Goal: Task Accomplishment & Management: Manage account settings

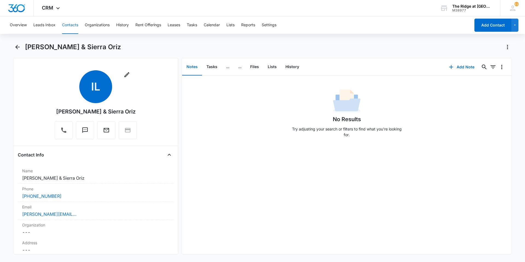
scroll to position [27, 0]
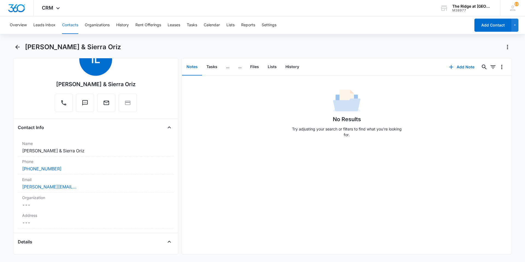
click at [74, 25] on button "Contacts" at bounding box center [70, 24] width 16 height 17
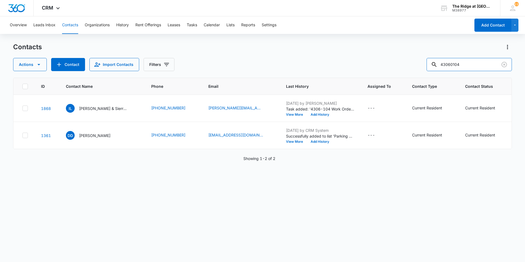
drag, startPoint x: 470, startPoint y: 64, endPoint x: 423, endPoint y: 66, distance: 47.3
click at [423, 66] on div "Actions Contact Import Contacts Filters 43060104" at bounding box center [262, 64] width 498 height 13
type input "[PERSON_NAME]"
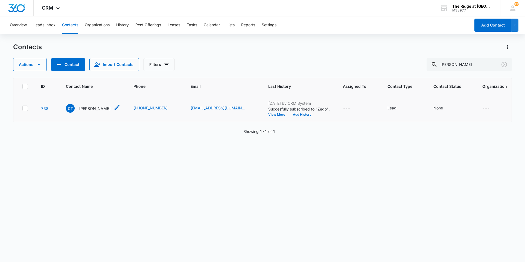
click at [106, 108] on p "[PERSON_NAME]" at bounding box center [94, 108] width 31 height 6
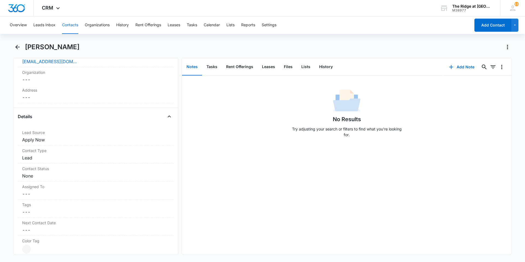
scroll to position [219, 0]
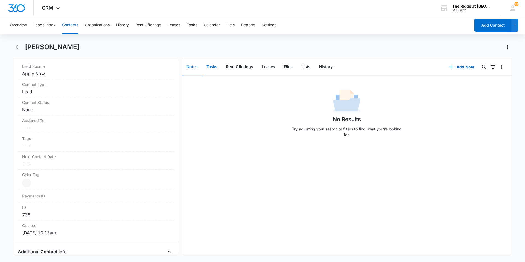
click at [209, 67] on button "Tasks" at bounding box center [212, 66] width 20 height 17
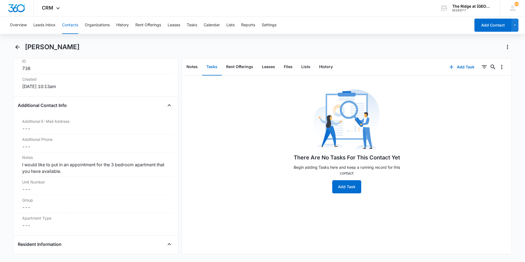
scroll to position [437, 0]
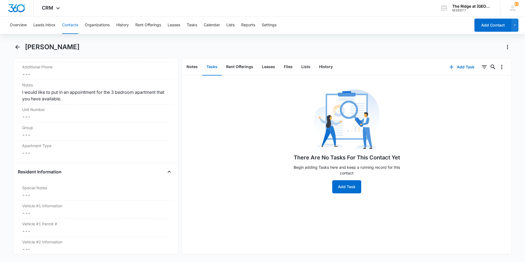
click at [72, 24] on button "Contacts" at bounding box center [70, 24] width 16 height 17
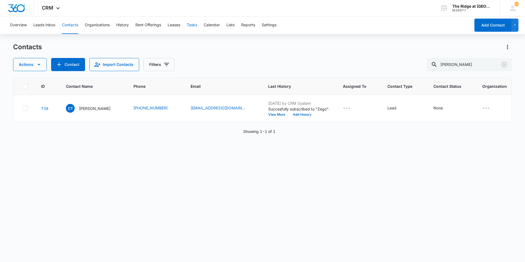
click at [197, 25] on button "Tasks" at bounding box center [192, 24] width 10 height 17
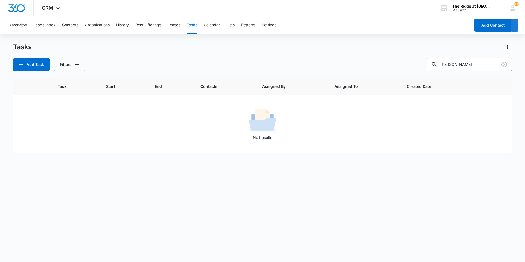
drag, startPoint x: 474, startPoint y: 64, endPoint x: 438, endPoint y: 68, distance: 36.5
click at [438, 68] on div "[PERSON_NAME]" at bounding box center [468, 64] width 85 height 13
click at [193, 25] on button "Tasks" at bounding box center [192, 24] width 10 height 17
click at [76, 21] on button "Contacts" at bounding box center [70, 24] width 16 height 17
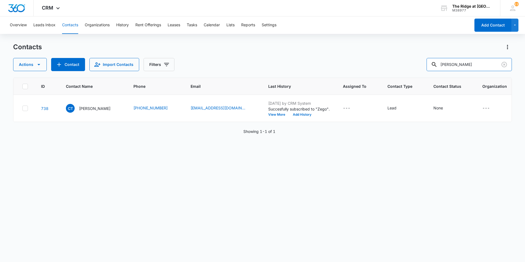
drag, startPoint x: 463, startPoint y: 66, endPoint x: 431, endPoint y: 66, distance: 32.2
click at [431, 66] on div "Actions Contact Import Contacts Filters [PERSON_NAME]" at bounding box center [262, 64] width 498 height 13
type input "4456 206"
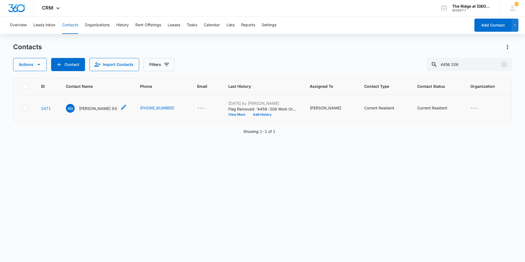
click at [88, 107] on p "[PERSON_NAME] (H)" at bounding box center [98, 108] width 38 height 6
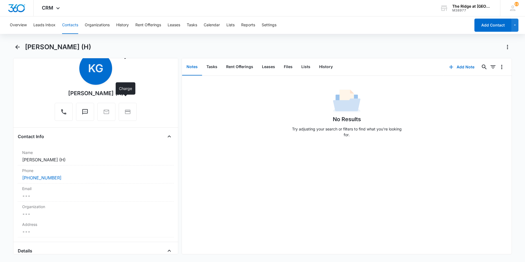
scroll to position [27, 0]
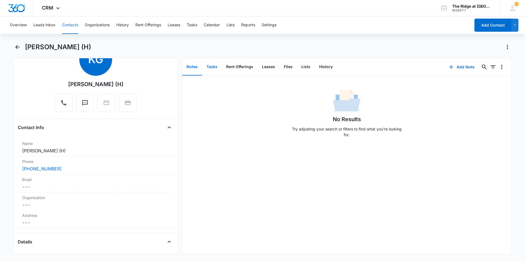
click at [215, 71] on button "Tasks" at bounding box center [212, 66] width 20 height 17
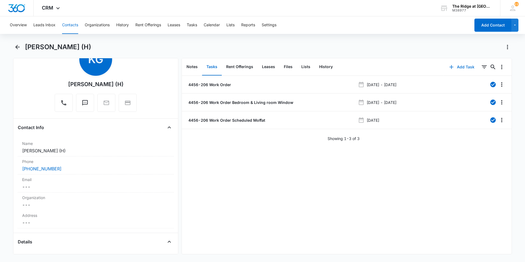
click at [462, 68] on button "Add Task" at bounding box center [461, 66] width 36 height 13
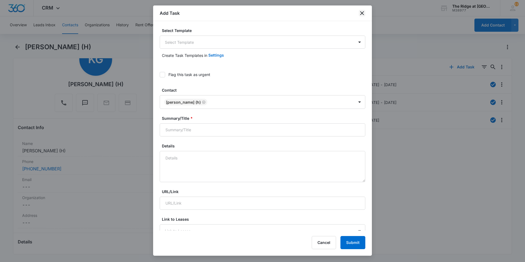
click at [360, 14] on icon "close" at bounding box center [361, 13] width 7 height 7
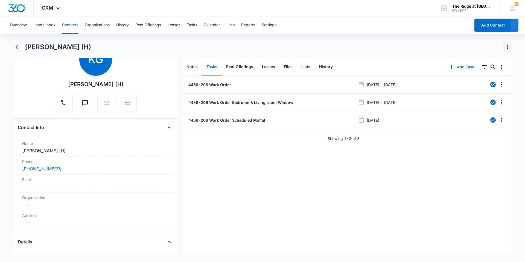
click at [505, 45] on icon "Actions" at bounding box center [507, 47] width 7 height 7
click at [468, 47] on div "[PERSON_NAME] (H)" at bounding box center [268, 47] width 487 height 9
click at [498, 66] on icon "Overflow Menu" at bounding box center [501, 67] width 7 height 7
click at [417, 43] on div "[PERSON_NAME] (H)" at bounding box center [268, 47] width 487 height 9
click at [190, 64] on button "Notes" at bounding box center [192, 66] width 20 height 17
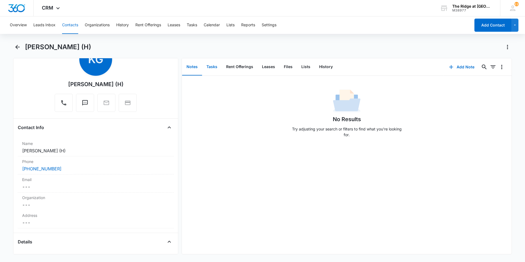
click at [210, 65] on button "Tasks" at bounding box center [212, 66] width 20 height 17
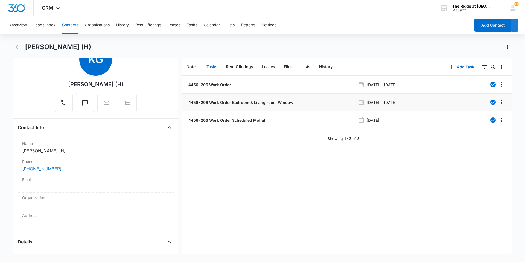
click at [270, 106] on li "4456-206 Work Order Bedroom & Living room Window [DATE] - [DATE]" at bounding box center [346, 102] width 329 height 18
click at [319, 121] on div "4456-206 Work Order Scheduled Moffat" at bounding box center [271, 120] width 168 height 6
click at [239, 114] on li "4456-206 Work Order Scheduled Moffat [DATE]" at bounding box center [346, 120] width 329 height 18
click at [251, 118] on p "4456-206 Work Order Scheduled Moffat" at bounding box center [226, 120] width 78 height 6
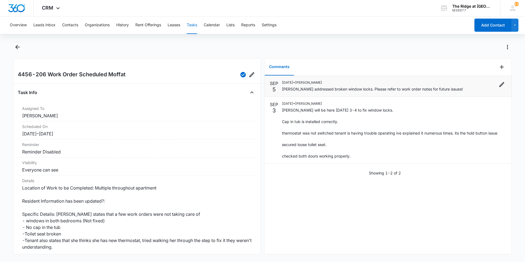
click at [379, 84] on p "[DATE] • [PERSON_NAME]" at bounding box center [372, 82] width 181 height 5
click at [344, 83] on p "[DATE] • [PERSON_NAME]" at bounding box center [372, 82] width 181 height 5
click at [508, 49] on icon "Actions" at bounding box center [507, 47] width 7 height 7
click at [444, 46] on div "Mark as Urgent [PERSON_NAME] Delete Task" at bounding box center [268, 47] width 487 height 9
click at [372, 86] on div "[DATE] • [PERSON_NAME] [PERSON_NAME] addressed broken window locks. Please refe…" at bounding box center [372, 86] width 181 height 12
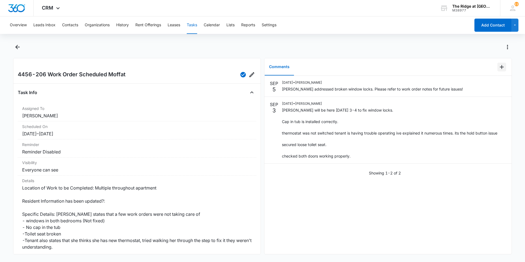
click at [499, 67] on icon "Add Comment" at bounding box center [501, 67] width 7 height 7
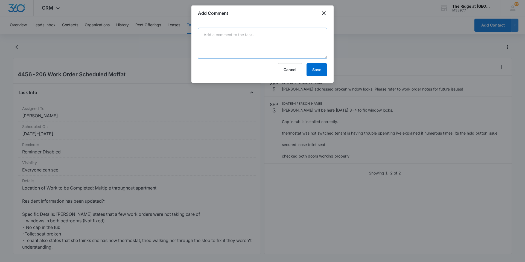
click at [215, 33] on textarea at bounding box center [262, 43] width 129 height 31
type textarea "H"
click at [239, 34] on textarea "Tenant came back i [DATE] and says the windows are not ixed and do not shut ful…" at bounding box center [262, 43] width 129 height 31
click at [307, 34] on textarea "Tenant came back in [DATE] and says the windows are not ixed and do not shut fu…" at bounding box center [262, 43] width 129 height 31
click at [241, 42] on textarea "Tenant came back in [DATE] and says the windows are not fixed and do not shut f…" at bounding box center [262, 43] width 129 height 31
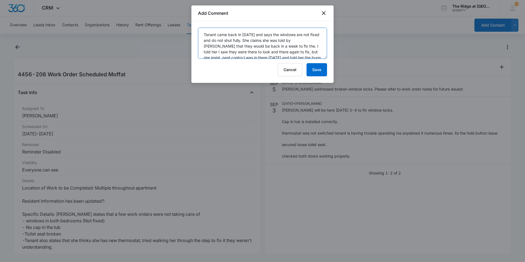
drag, startPoint x: 282, startPoint y: 46, endPoint x: 297, endPoint y: 52, distance: 16.3
click at [282, 46] on textarea "Tenant came back in [DATE] and says the windows are not fixed and do not shut f…" at bounding box center [262, 43] width 129 height 31
click at [245, 57] on textarea "Tenant came back in [DATE] and says the windows are not fixed and do not shut f…" at bounding box center [262, 43] width 129 height 31
click at [292, 55] on textarea "Tenant came back in [DATE] and says the windows are not fixed and do not shut f…" at bounding box center [262, 43] width 129 height 31
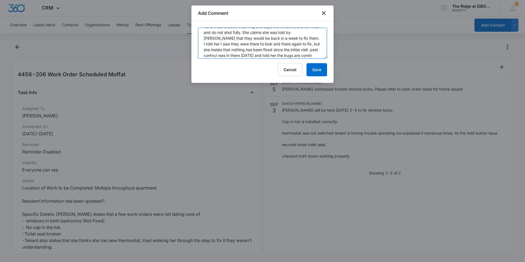
scroll to position [11, 0]
click at [222, 54] on textarea "Tenant came back in [DATE] and says the windows are not fixed and do not shut f…" at bounding box center [262, 43] width 129 height 31
click at [280, 55] on textarea "Tenant came back in [DATE] and says the windows are not fixed and do not shut f…" at bounding box center [262, 43] width 129 height 31
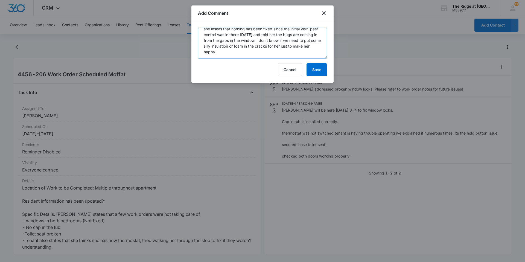
drag, startPoint x: 226, startPoint y: 51, endPoint x: 242, endPoint y: 50, distance: 16.7
click at [226, 51] on textarea "Tenant came back in [DATE] and says the windows are not fixed and do not shut f…" at bounding box center [262, 43] width 129 height 31
click at [295, 31] on textarea "Tenant came back in [DATE] and says the windows are not fixed and do not shut f…" at bounding box center [262, 43] width 129 height 31
click at [235, 56] on textarea "Tenant came back in [DATE] and says the windows are not fixed and do not shut f…" at bounding box center [262, 43] width 129 height 31
click at [293, 30] on textarea "Tenant came back in [DATE] and says the windows are not fixed and do not shut f…" at bounding box center [262, 43] width 129 height 31
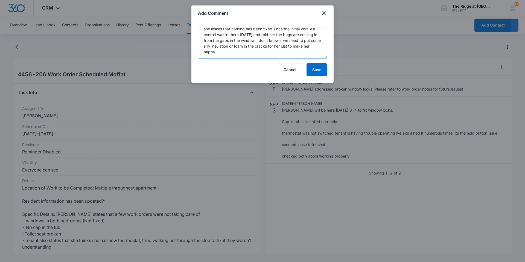
scroll to position [27, 0]
click at [239, 56] on textarea "Tenant came back in [DATE] and says the windows are not fixed and do not shut f…" at bounding box center [262, 43] width 129 height 31
click at [241, 52] on textarea "Tenant came back in [DATE] and says the windows are not fixed and do not shut f…" at bounding box center [262, 43] width 129 height 31
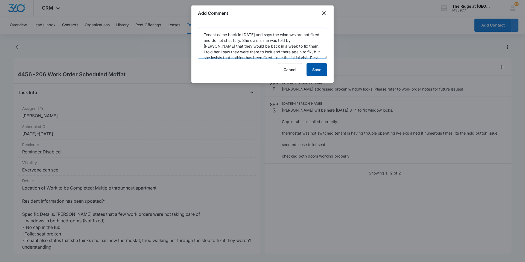
type textarea "Tenant came back in [DATE] and says the windows are not fixed and do not shut f…"
click at [318, 69] on button "Save" at bounding box center [316, 69] width 20 height 13
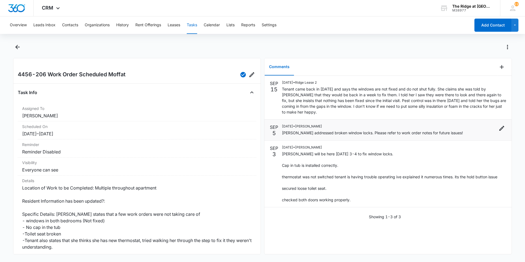
click at [400, 132] on p "[PERSON_NAME] addressed broken window locks. Please refer to work order notes f…" at bounding box center [372, 133] width 181 height 6
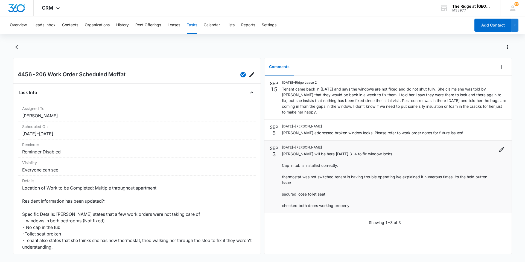
click at [413, 156] on p "[PERSON_NAME] will be here [DATE] 3-4 to fix window locks. Cap in tub is instal…" at bounding box center [387, 179] width 211 height 57
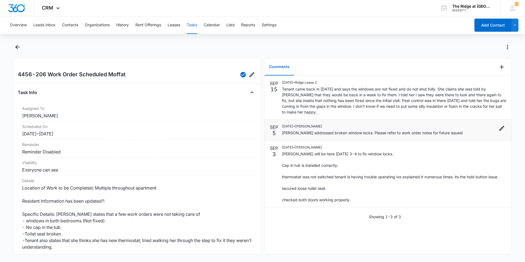
click at [418, 125] on p "[DATE] • [PERSON_NAME]" at bounding box center [372, 126] width 181 height 5
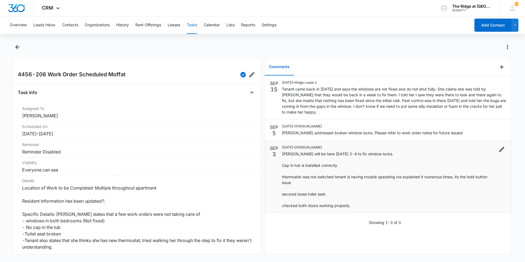
click at [414, 154] on p "[PERSON_NAME] will be here [DATE] 3-4 to fix window locks. Cap in tub is instal…" at bounding box center [387, 179] width 211 height 57
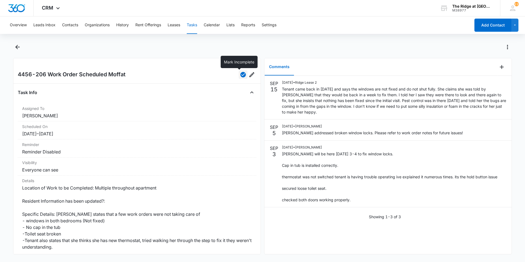
click at [240, 78] on icon "button" at bounding box center [243, 74] width 7 height 7
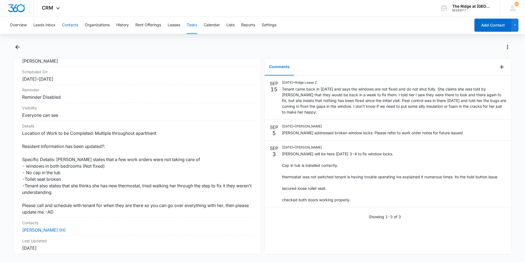
click at [71, 25] on button "Contacts" at bounding box center [70, 24] width 16 height 17
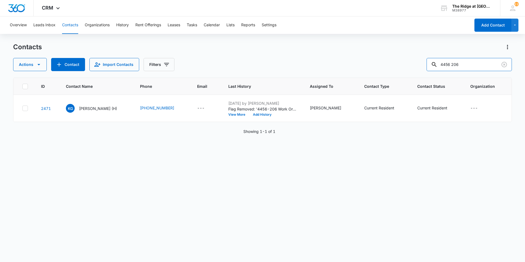
drag, startPoint x: 472, startPoint y: 66, endPoint x: 429, endPoint y: 69, distance: 42.7
click at [429, 69] on div "Actions Contact Import Contacts Filters 4456 206" at bounding box center [262, 64] width 498 height 13
type input "4324 102"
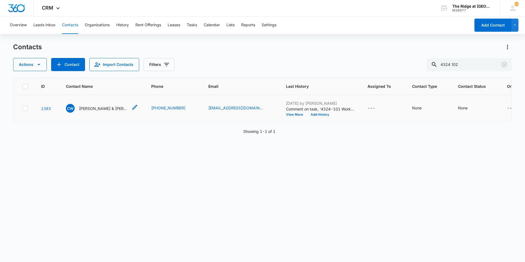
click at [95, 108] on p "[PERSON_NAME] & [PERSON_NAME]" at bounding box center [103, 108] width 49 height 6
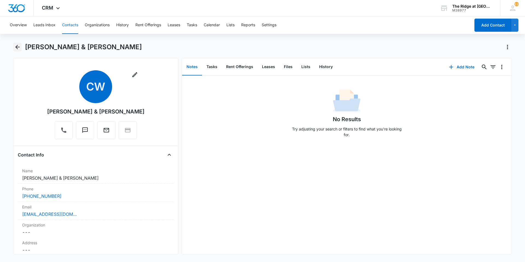
click at [18, 48] on icon "Back" at bounding box center [17, 47] width 7 height 7
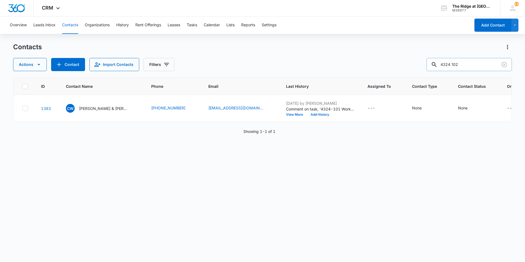
click at [479, 65] on input "4324 102" at bounding box center [468, 64] width 85 height 13
drag, startPoint x: 479, startPoint y: 65, endPoint x: 443, endPoint y: 73, distance: 36.7
click at [443, 73] on div "Contacts Actions Contact Import Contacts Filters [PHONE_NUMBER] ID Contact Name…" at bounding box center [262, 152] width 498 height 219
type input "cristal"
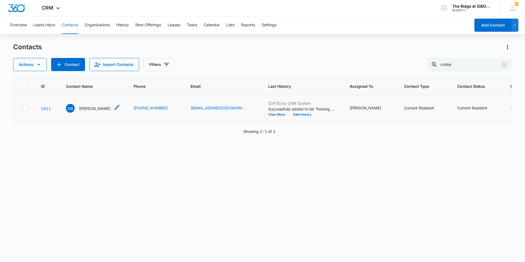
click at [94, 111] on p "[PERSON_NAME]" at bounding box center [94, 108] width 31 height 6
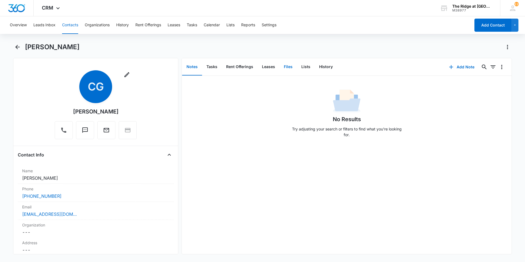
click at [288, 69] on button "Files" at bounding box center [287, 66] width 17 height 17
